Goal: Task Accomplishment & Management: Complete application form

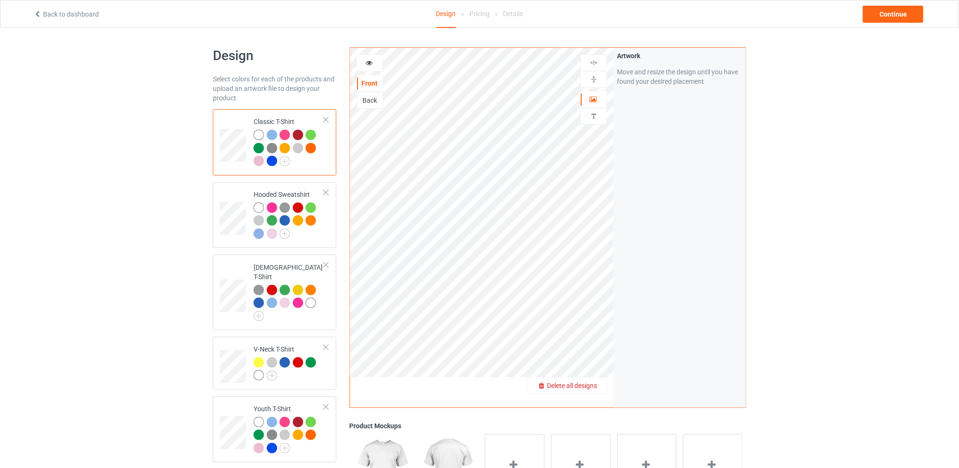
click at [593, 389] on span "Delete all designs" at bounding box center [572, 386] width 50 height 8
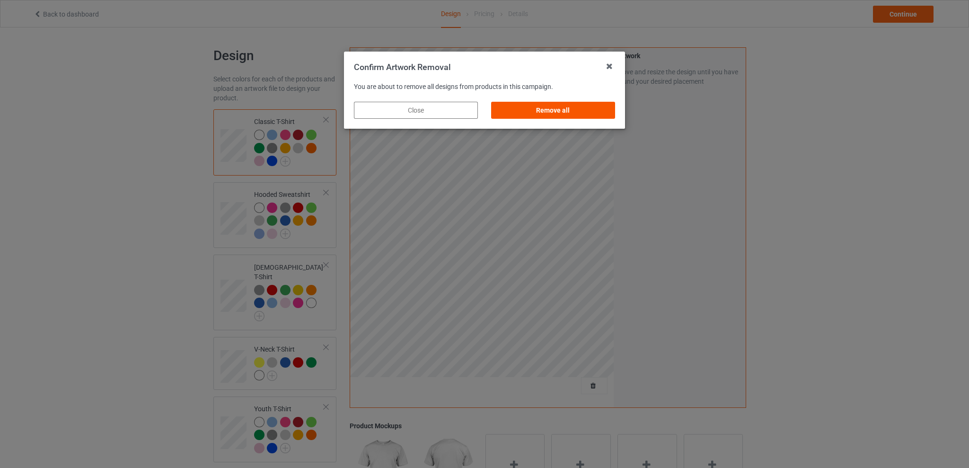
click at [549, 110] on div "Remove all" at bounding box center [553, 110] width 124 height 17
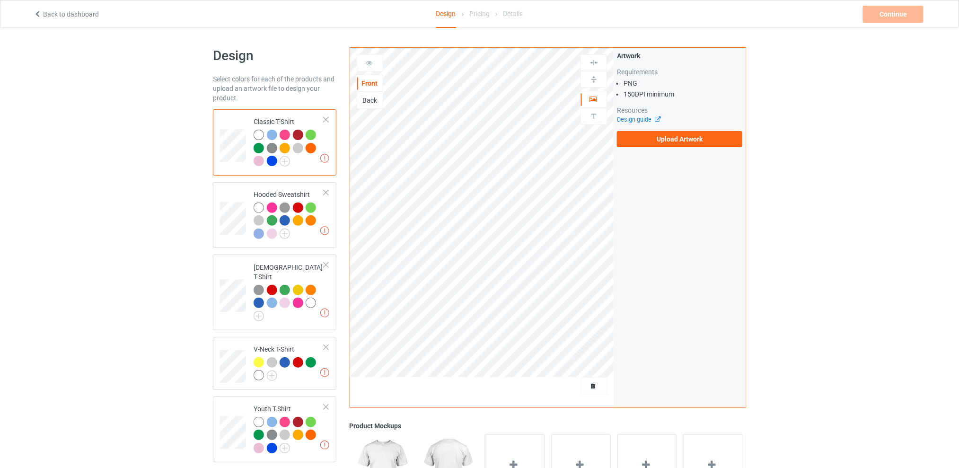
click at [368, 101] on div "Back" at bounding box center [370, 100] width 26 height 9
click at [655, 137] on label "Upload Artwork" at bounding box center [679, 139] width 125 height 16
click at [0, 0] on input "Upload Artwork" at bounding box center [0, 0] width 0 height 0
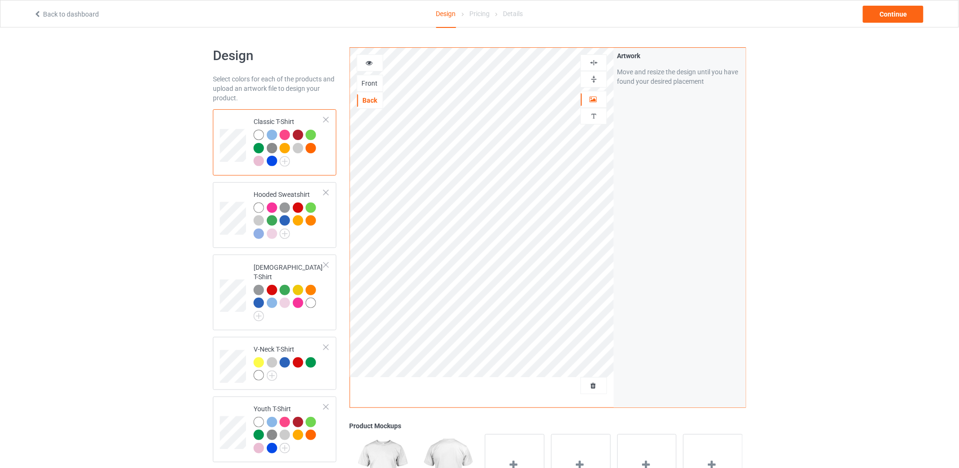
click at [804, 199] on div "Design Select colors for each of the products and upload an artwork file to des…" at bounding box center [479, 385] width 959 height 717
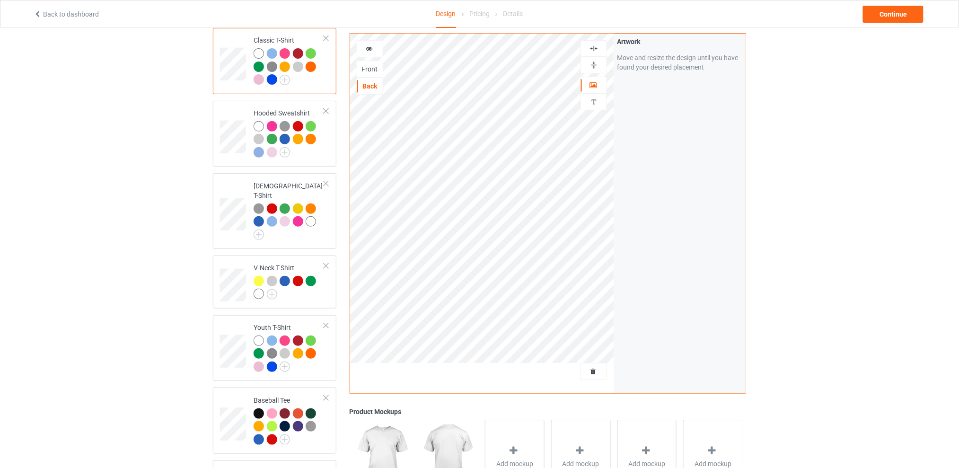
scroll to position [18, 0]
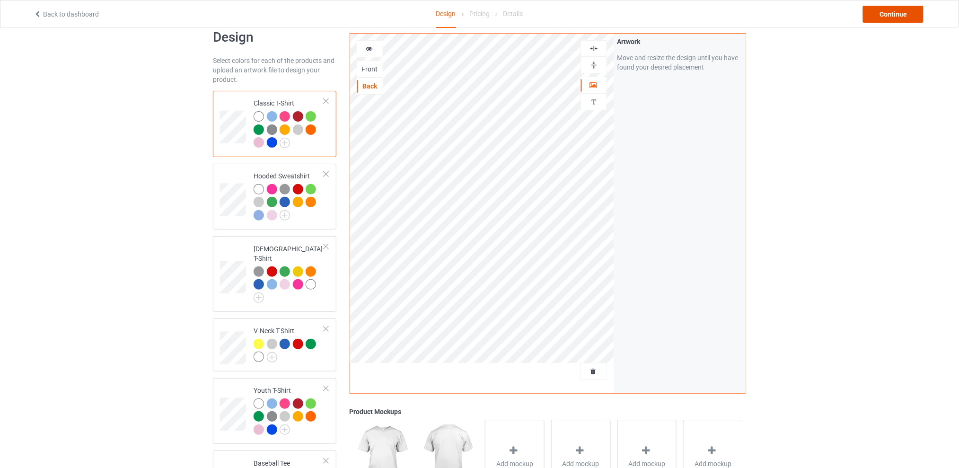
click at [894, 10] on div "Continue" at bounding box center [893, 14] width 61 height 17
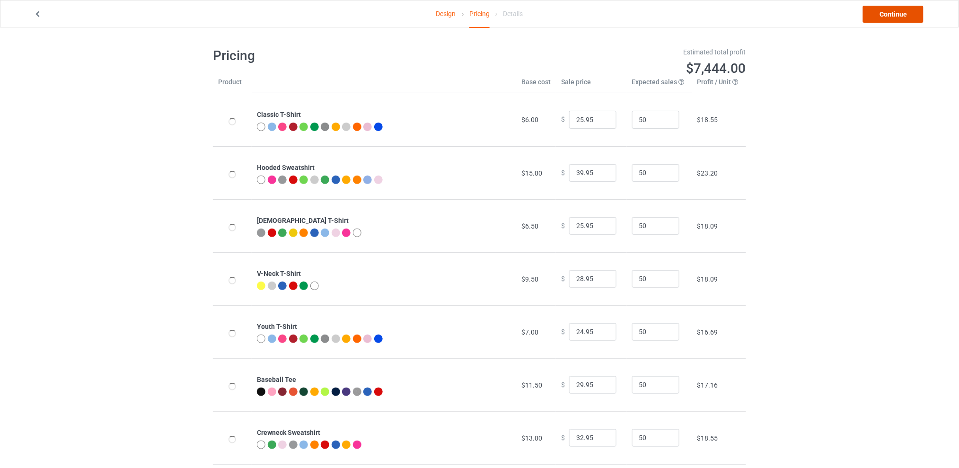
click at [890, 14] on link "Continue" at bounding box center [893, 14] width 61 height 17
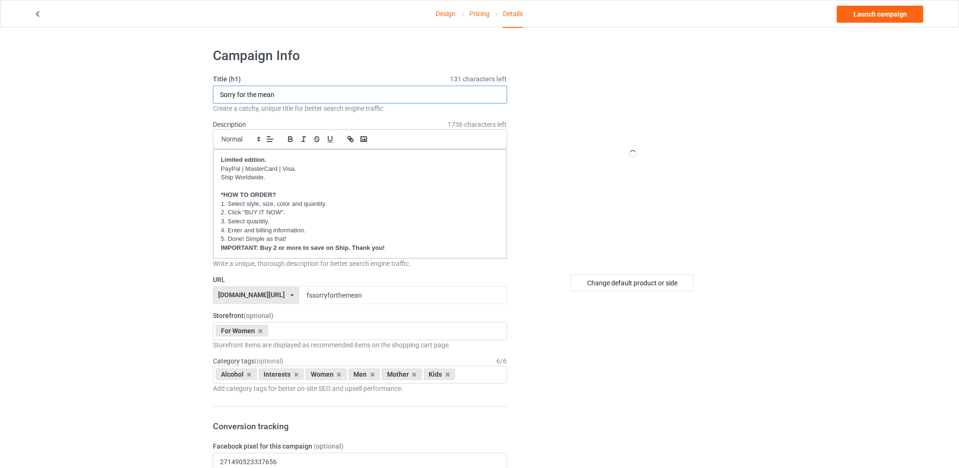
drag, startPoint x: 248, startPoint y: 96, endPoint x: 174, endPoint y: 96, distance: 73.8
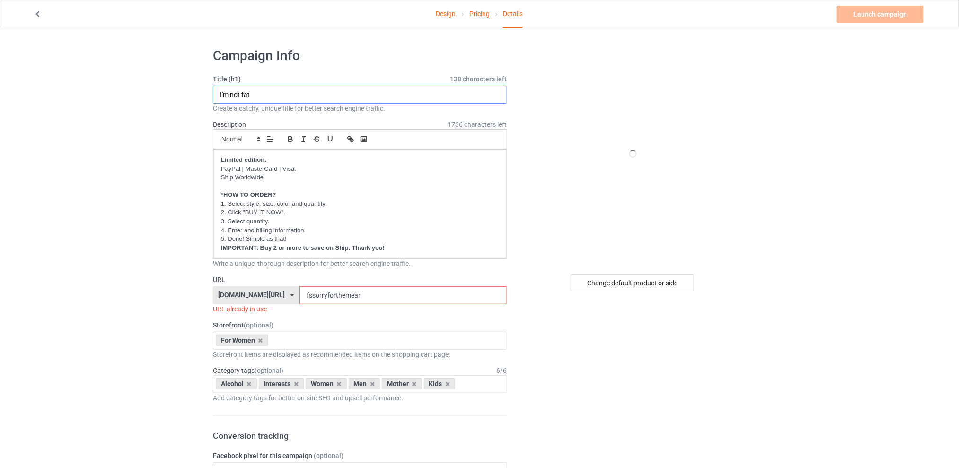
type input "I'm not fat"
drag, startPoint x: 383, startPoint y: 293, endPoint x: 296, endPoint y: 293, distance: 87.1
click at [296, 293] on div "[DOMAIN_NAME][URL] [DOMAIN_NAME][URL] [DOMAIN_NAME][URL] [DOMAIN_NAME][URL] 5d7…" at bounding box center [360, 295] width 294 height 18
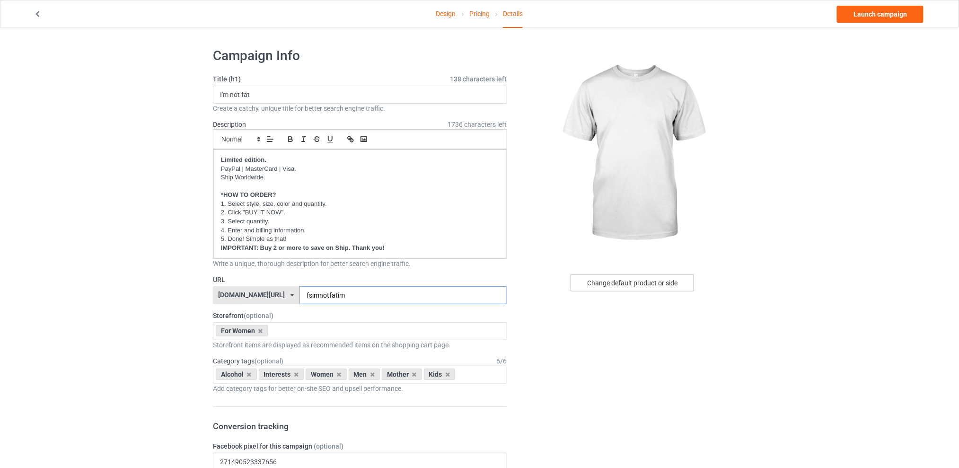
type input "fsimnotfatim"
click at [607, 285] on div "Change default product or side" at bounding box center [632, 282] width 123 height 17
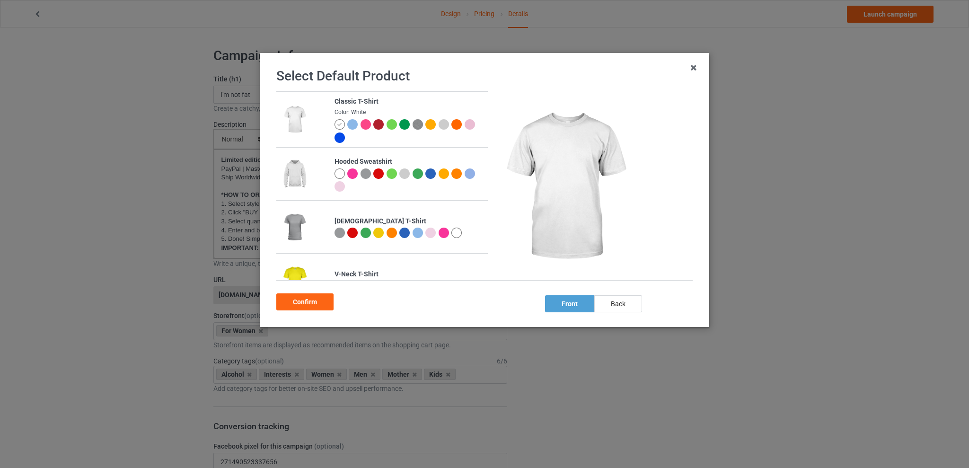
click at [334, 230] on div at bounding box center [339, 233] width 10 height 10
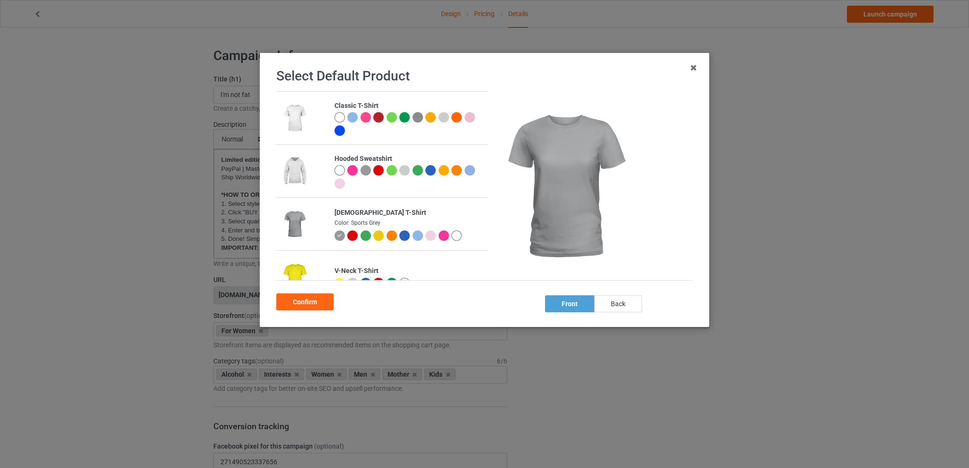
click at [630, 303] on div "back" at bounding box center [618, 303] width 48 height 17
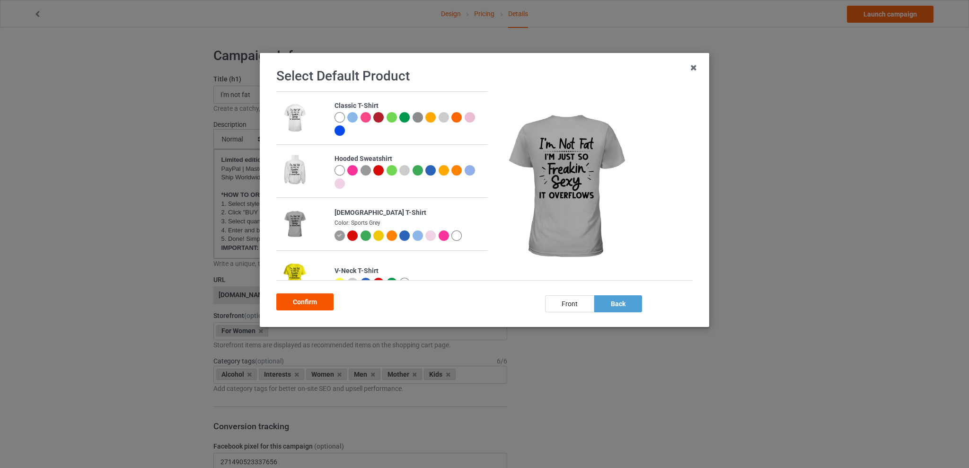
click at [292, 301] on div "Confirm" at bounding box center [304, 301] width 57 height 17
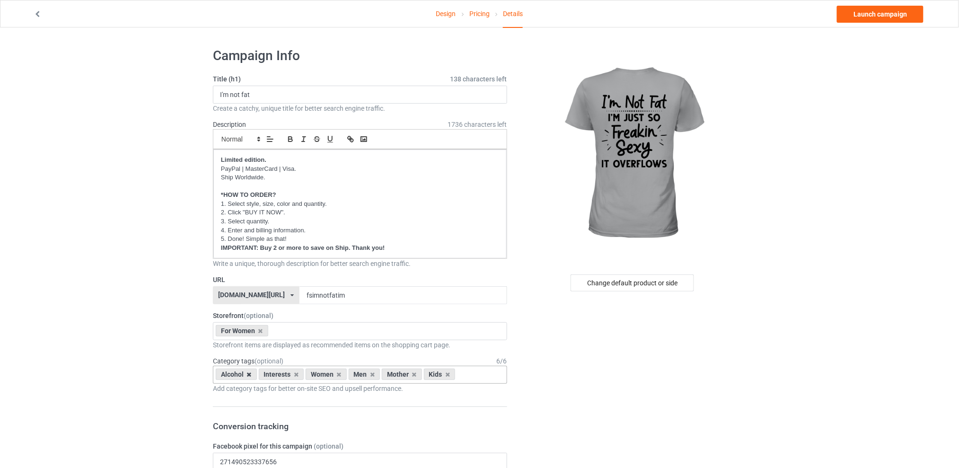
click at [247, 376] on icon at bounding box center [249, 374] width 5 height 6
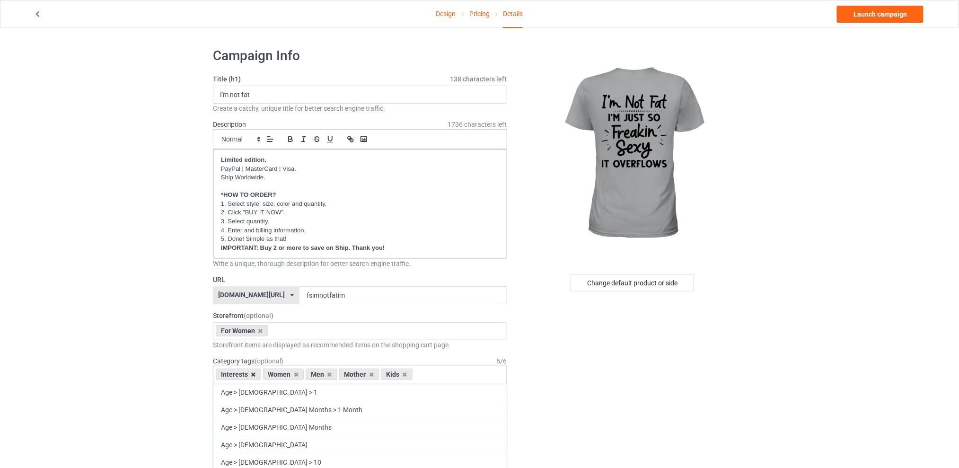
click at [253, 376] on icon at bounding box center [253, 374] width 5 height 6
click at [282, 376] on icon at bounding box center [282, 374] width 5 height 6
click at [292, 375] on icon at bounding box center [291, 374] width 5 height 6
click at [282, 376] on icon at bounding box center [282, 374] width 5 height 6
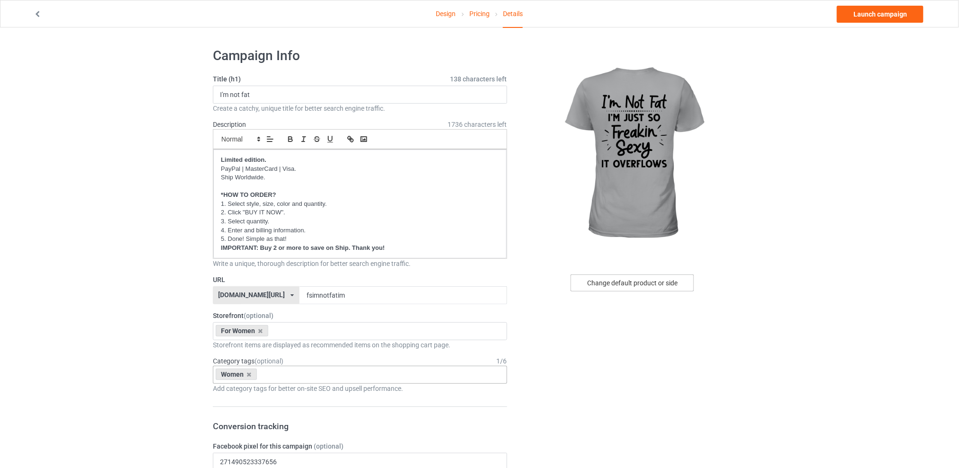
click at [606, 280] on div "Change default product or side" at bounding box center [632, 282] width 123 height 17
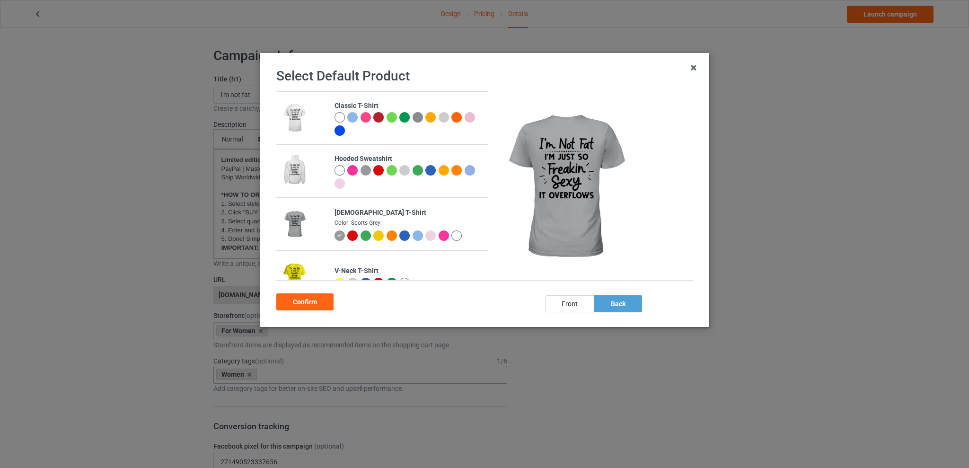
click at [439, 118] on div at bounding box center [444, 117] width 10 height 10
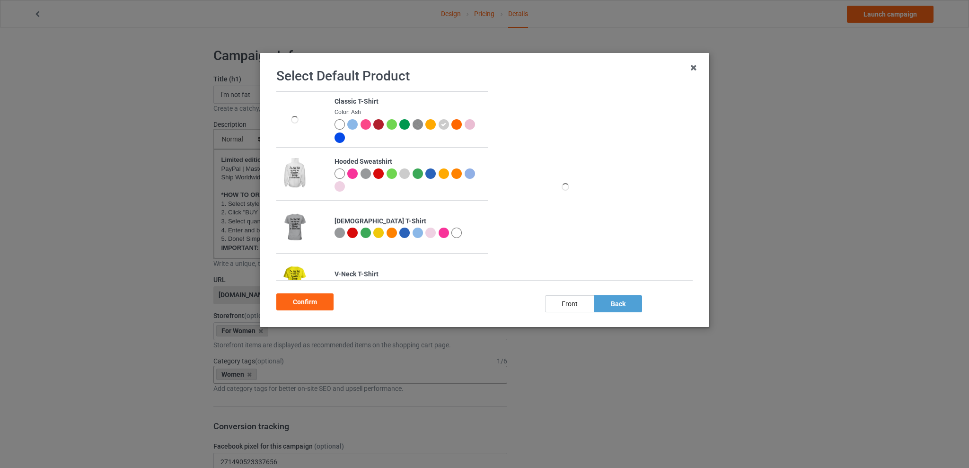
click at [351, 124] on div at bounding box center [352, 124] width 10 height 10
click at [417, 124] on img at bounding box center [418, 124] width 10 height 10
click at [608, 305] on div "back" at bounding box center [618, 303] width 48 height 17
click at [312, 299] on div "Confirm" at bounding box center [304, 301] width 57 height 17
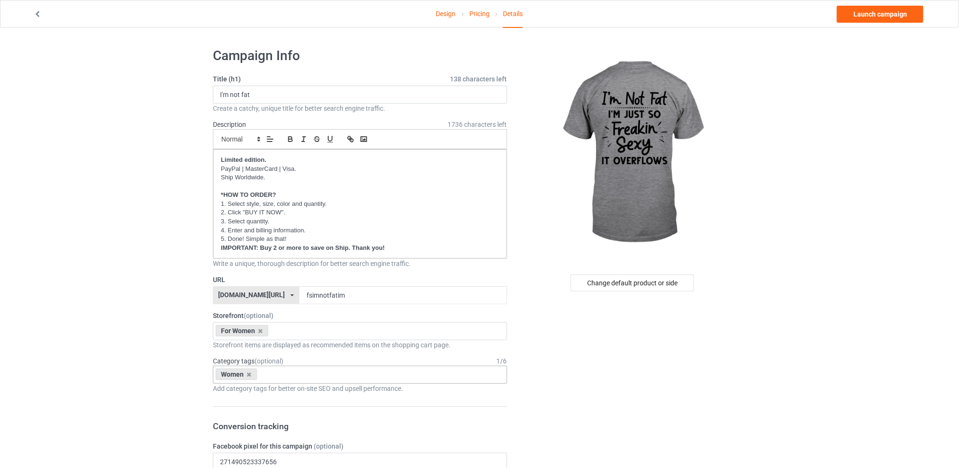
click at [442, 10] on link "Design" at bounding box center [446, 13] width 20 height 26
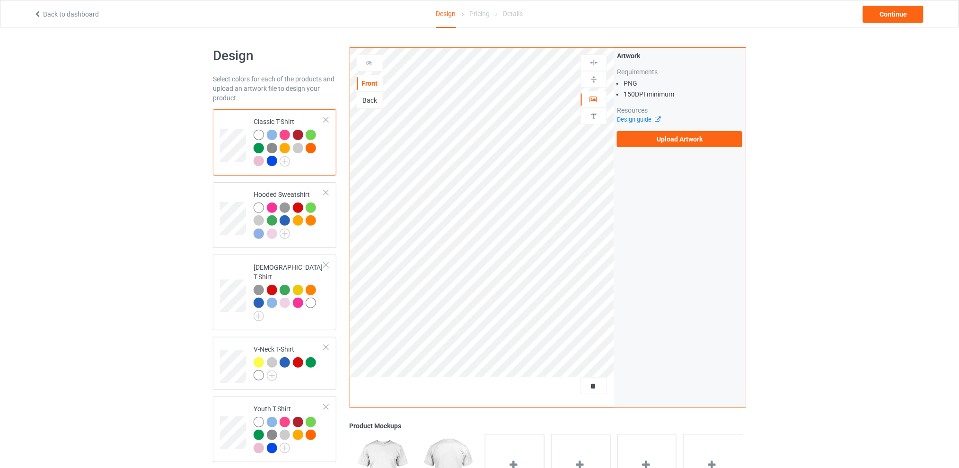
click at [375, 103] on div "Back" at bounding box center [370, 100] width 26 height 9
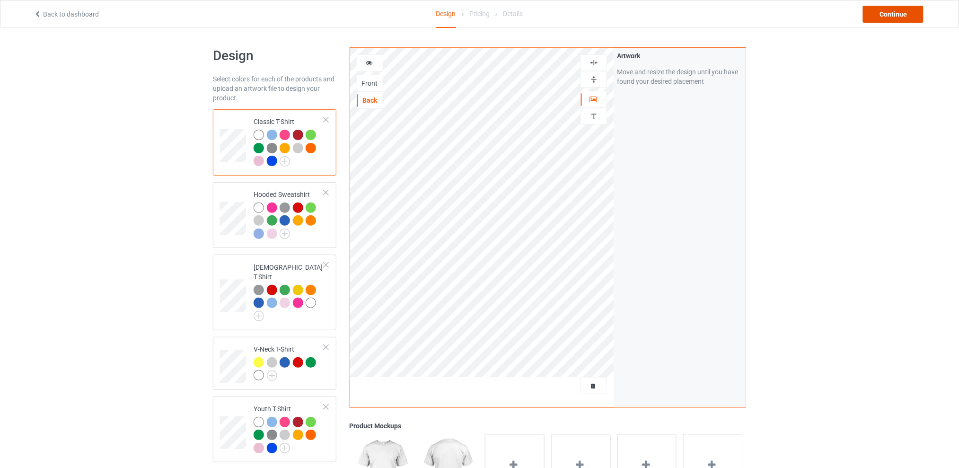
click at [883, 15] on div "Continue" at bounding box center [893, 14] width 61 height 17
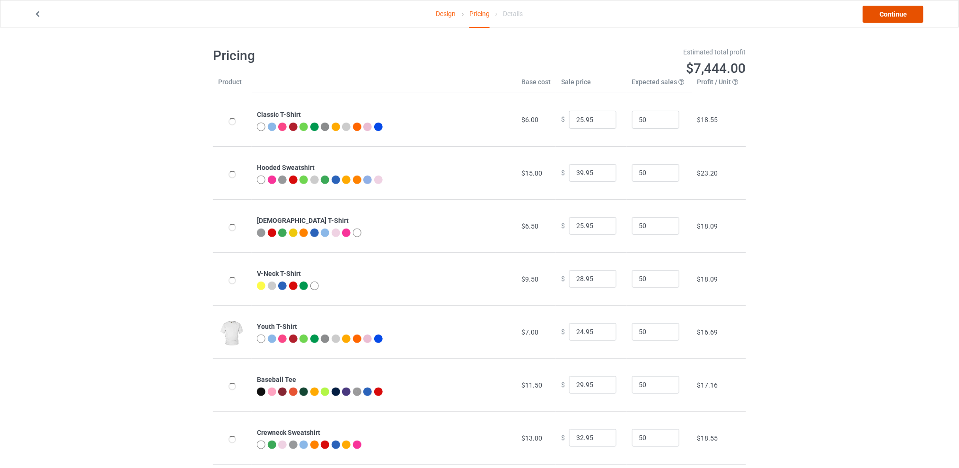
click at [877, 11] on link "Continue" at bounding box center [893, 14] width 61 height 17
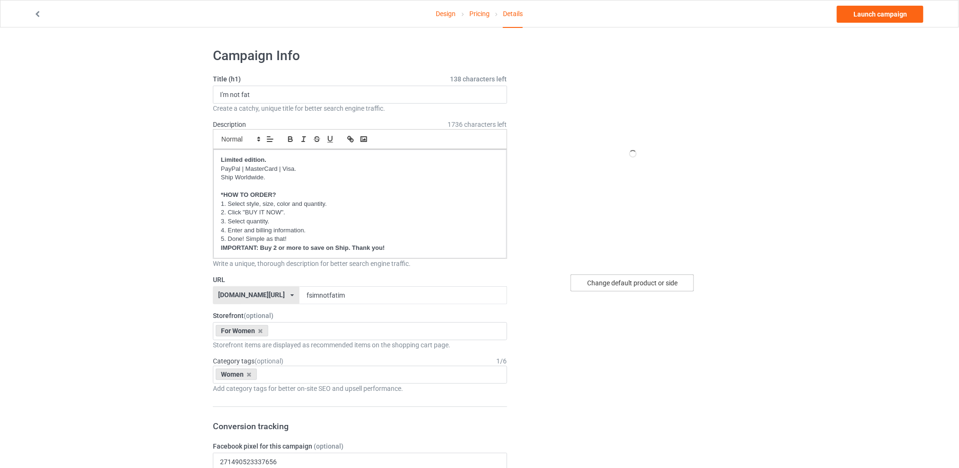
click at [622, 290] on div "Change default product or side" at bounding box center [632, 282] width 123 height 17
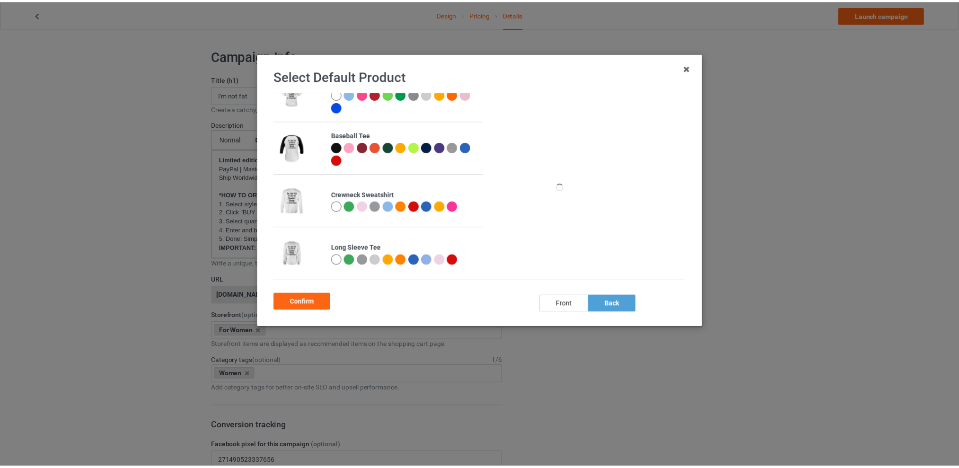
scroll to position [49, 0]
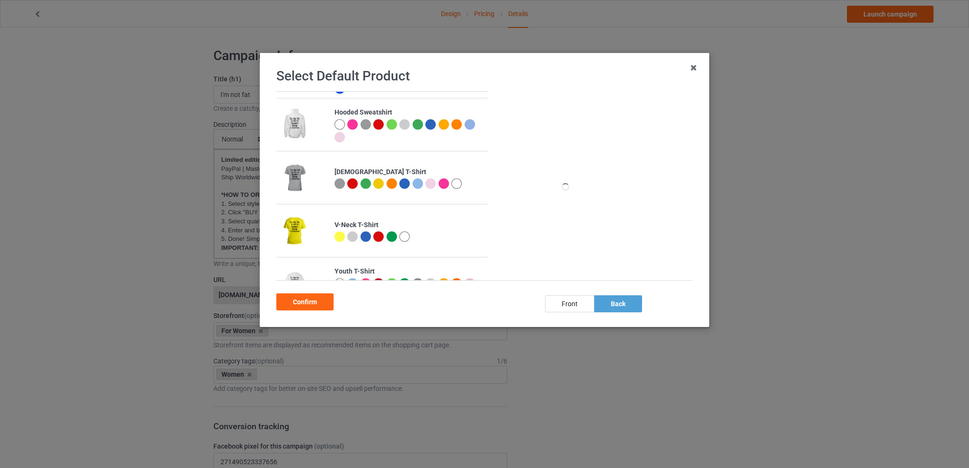
click at [338, 123] on div at bounding box center [339, 124] width 10 height 10
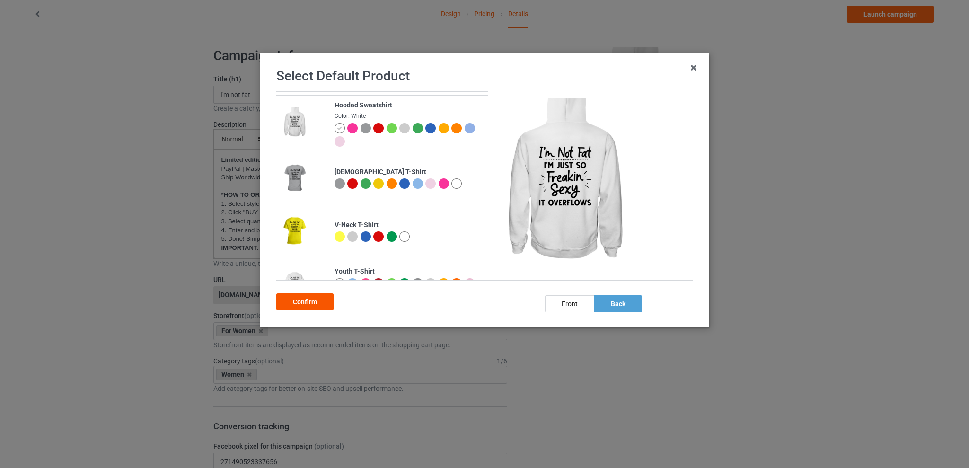
click at [311, 299] on div "Confirm" at bounding box center [304, 301] width 57 height 17
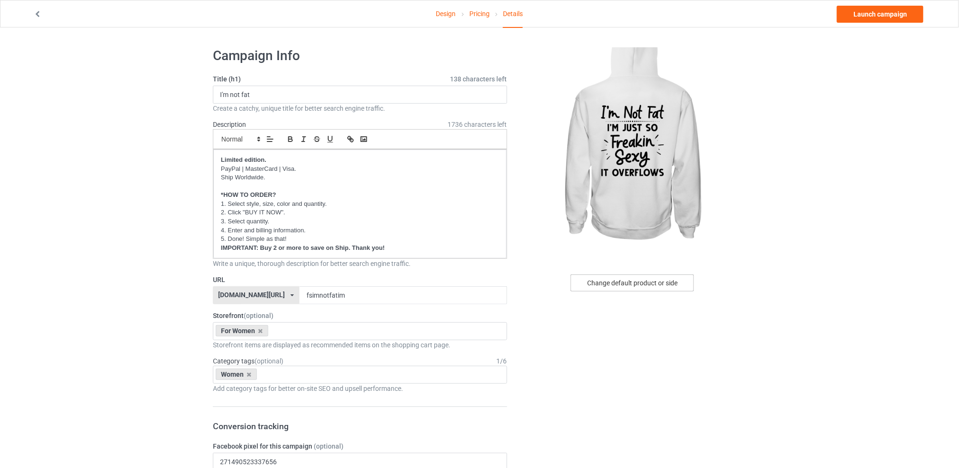
click at [610, 285] on div "Change default product or side" at bounding box center [632, 282] width 123 height 17
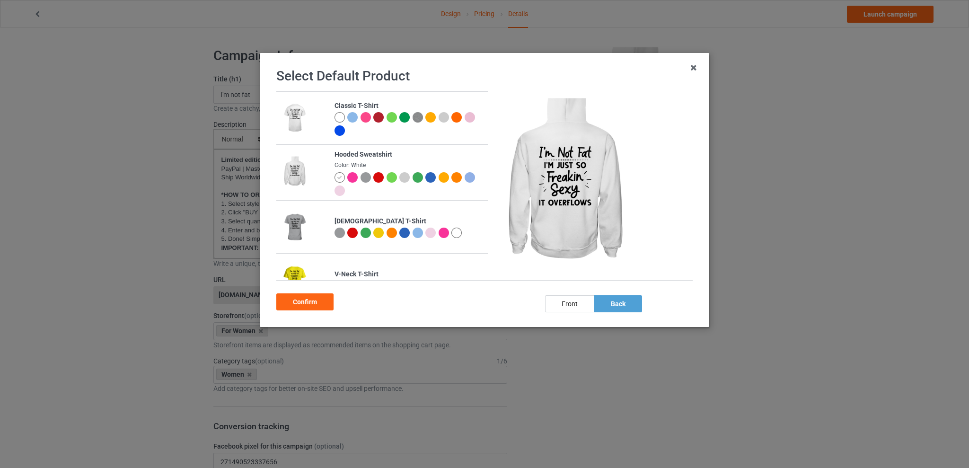
click at [413, 117] on img at bounding box center [418, 117] width 10 height 10
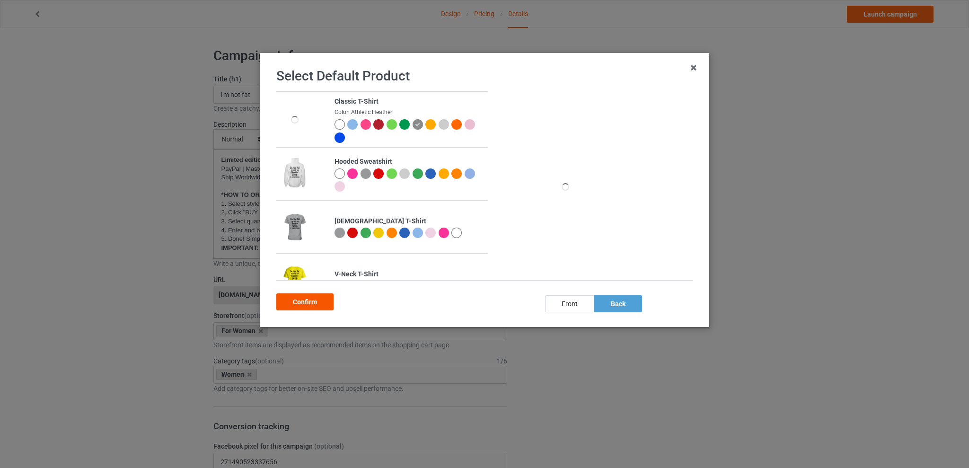
click at [297, 300] on div "Confirm" at bounding box center [304, 301] width 57 height 17
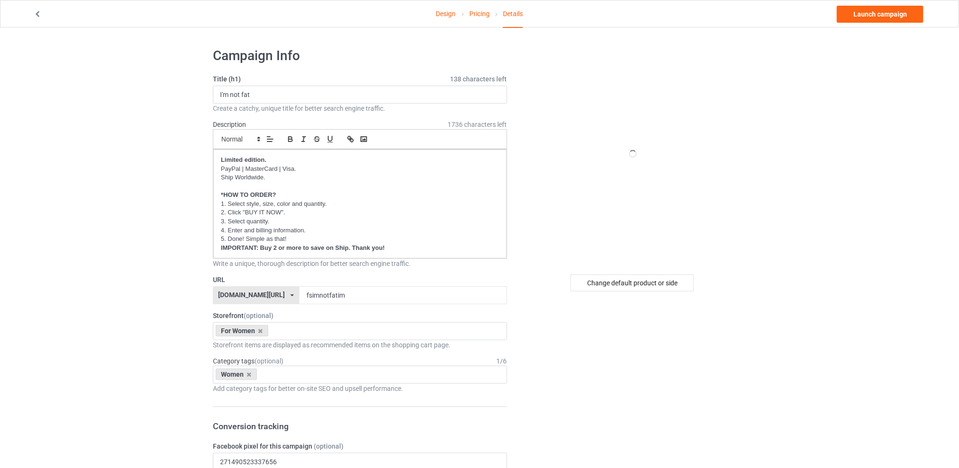
click at [604, 282] on div "Change default product or side" at bounding box center [632, 282] width 123 height 17
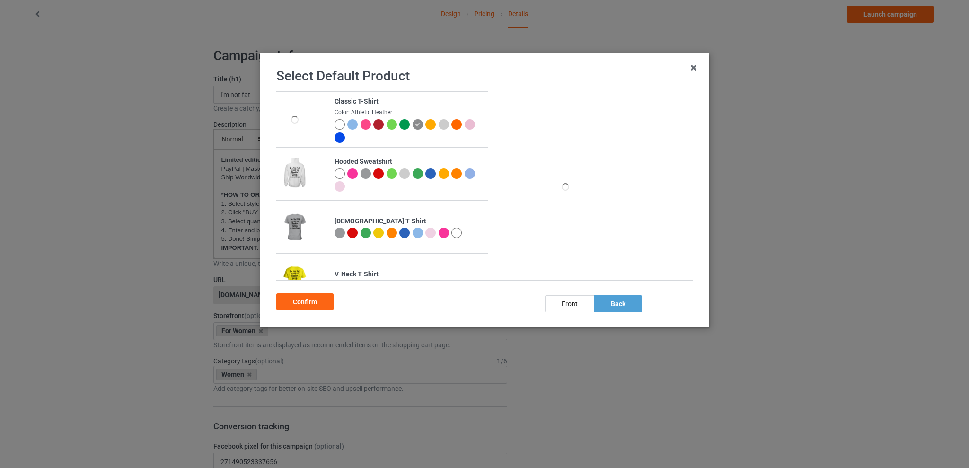
click at [415, 122] on icon at bounding box center [417, 124] width 5 height 5
click at [618, 303] on div "back" at bounding box center [618, 303] width 48 height 17
click at [313, 304] on div "Confirm" at bounding box center [304, 301] width 57 height 17
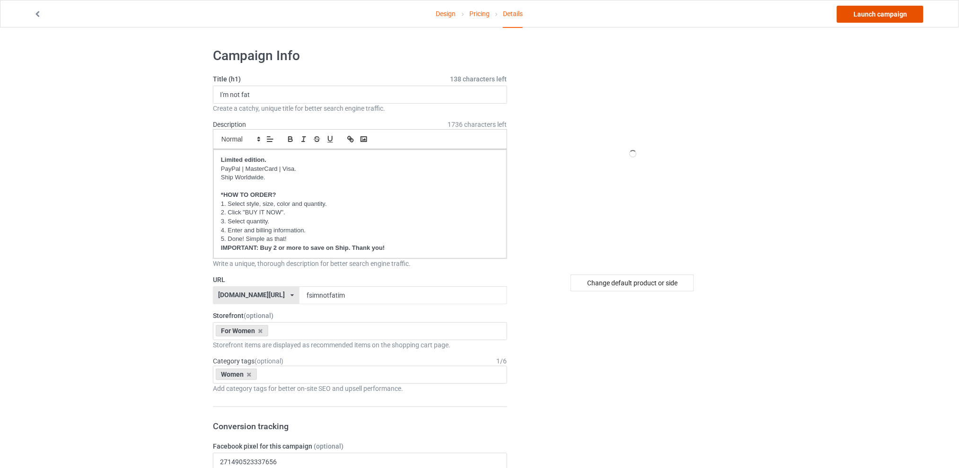
click at [882, 8] on link "Launch campaign" at bounding box center [880, 14] width 87 height 17
